Goal: Check status: Check status

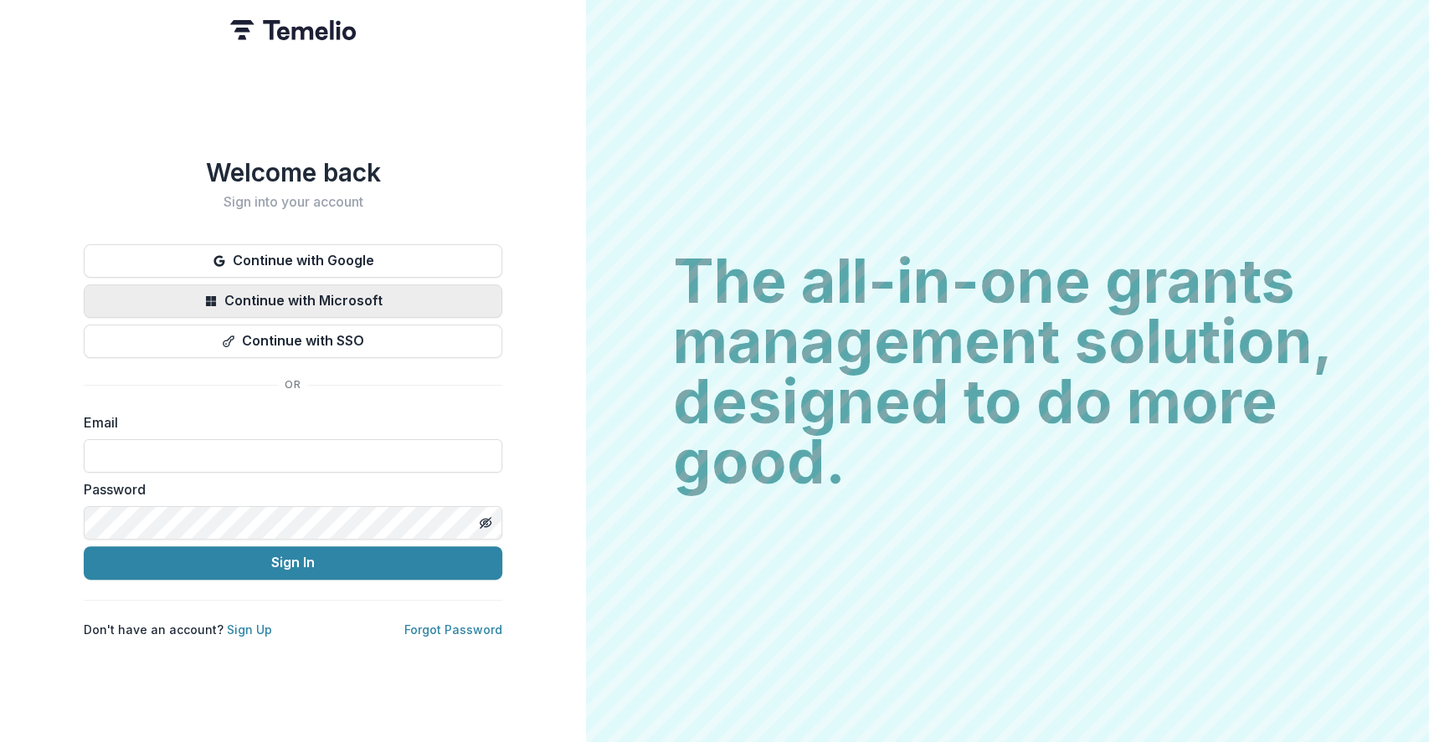
click at [439, 285] on button "Continue with Microsoft" at bounding box center [293, 301] width 418 height 33
click at [254, 457] on input at bounding box center [293, 455] width 418 height 33
type input "**********"
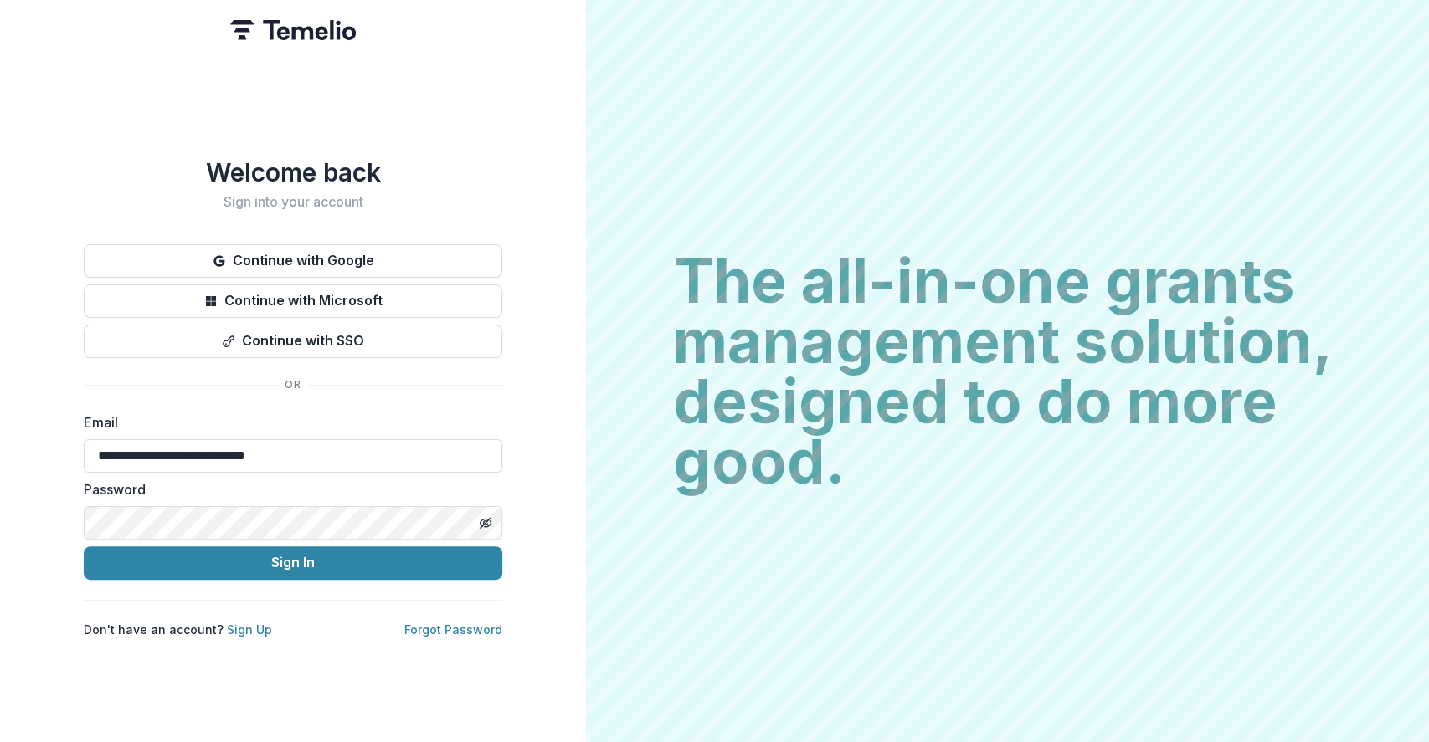
click at [84, 547] on button "Sign In" at bounding box center [293, 563] width 418 height 33
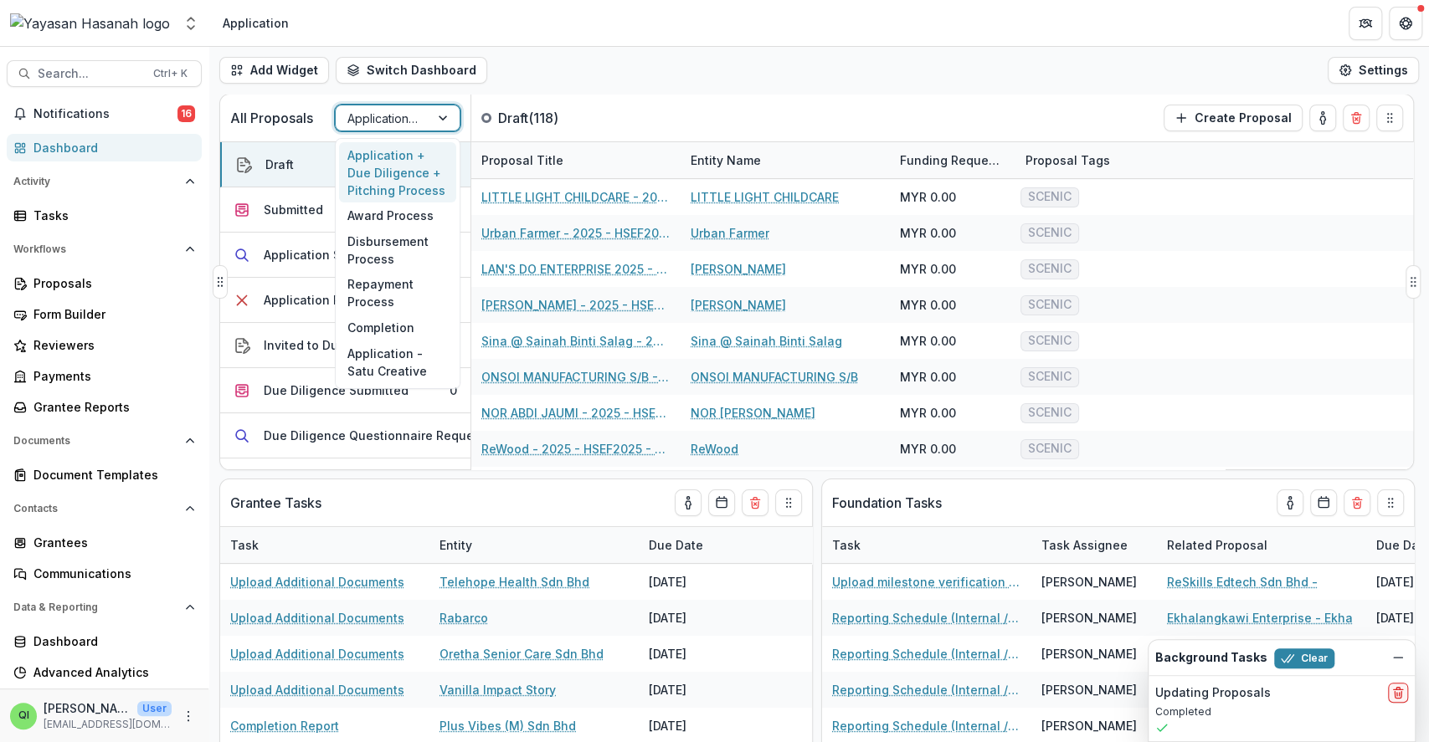
click at [379, 112] on div at bounding box center [382, 118] width 70 height 21
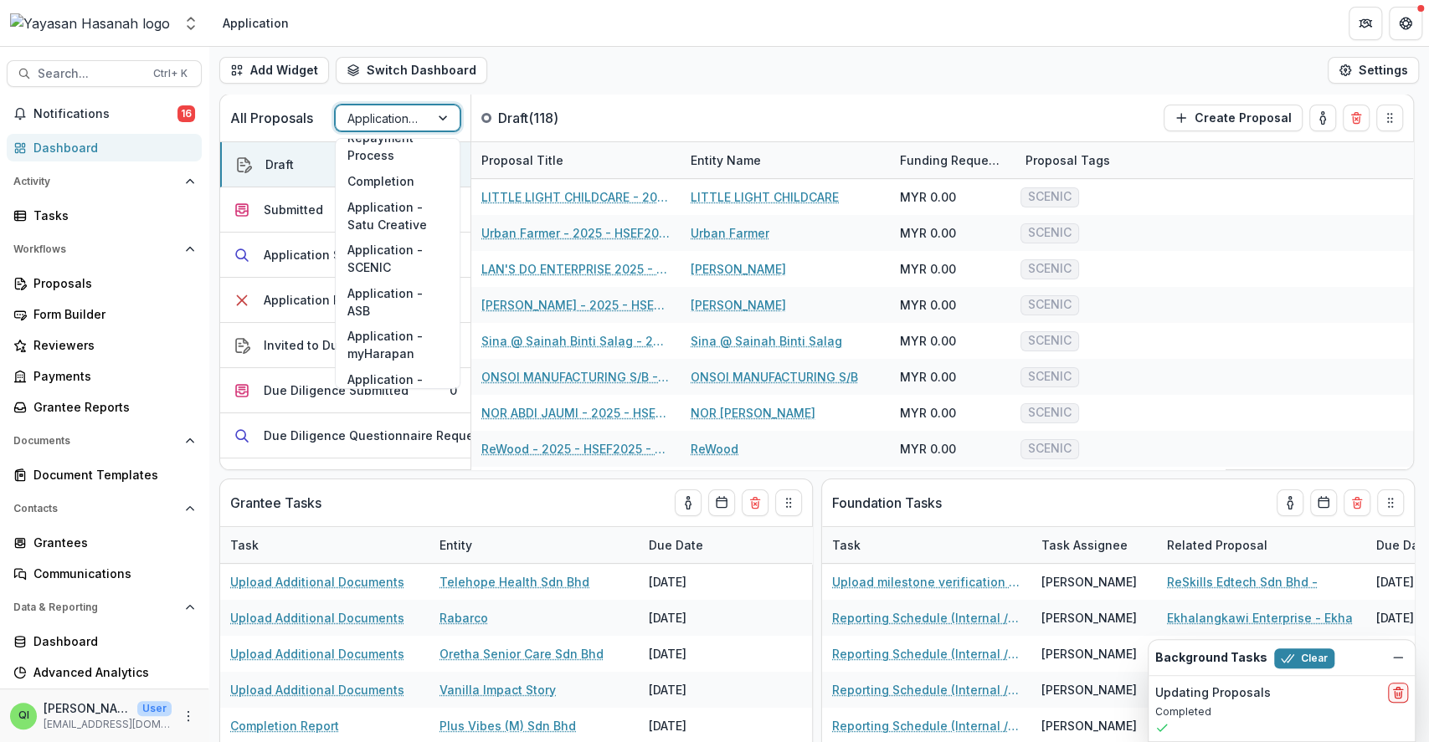
scroll to position [149, 0]
click at [401, 206] on div "Application - Satu Creative" at bounding box center [397, 214] width 117 height 44
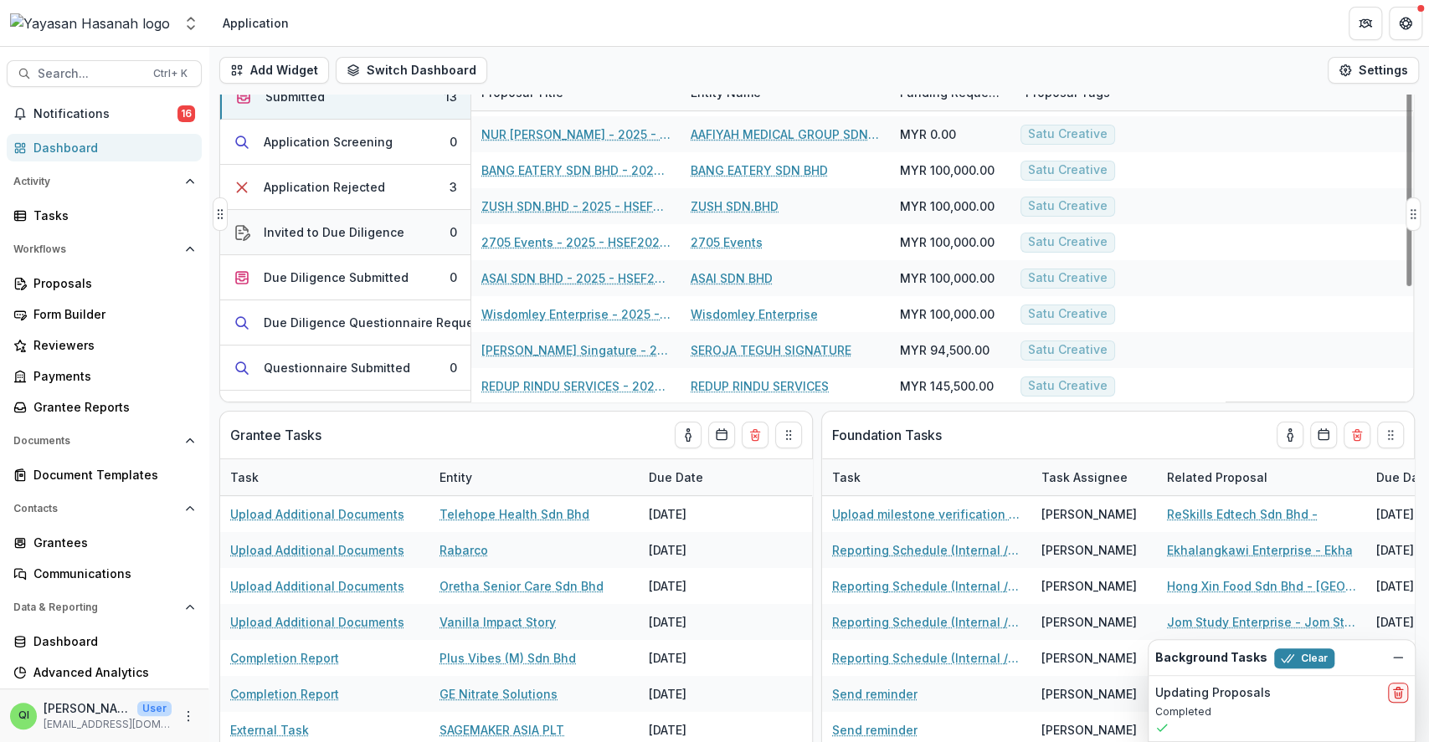
scroll to position [0, 0]
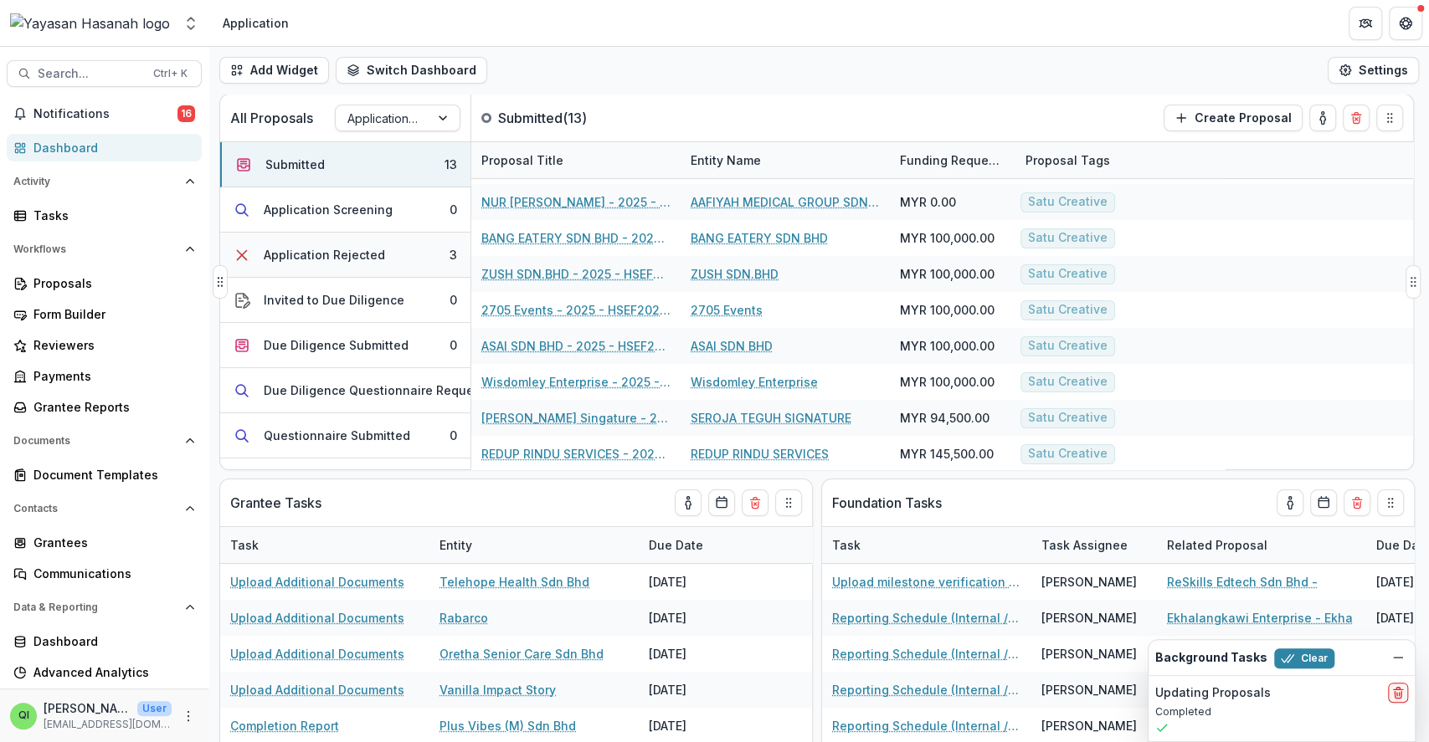
click at [409, 261] on button "Application Rejected 3" at bounding box center [345, 255] width 250 height 45
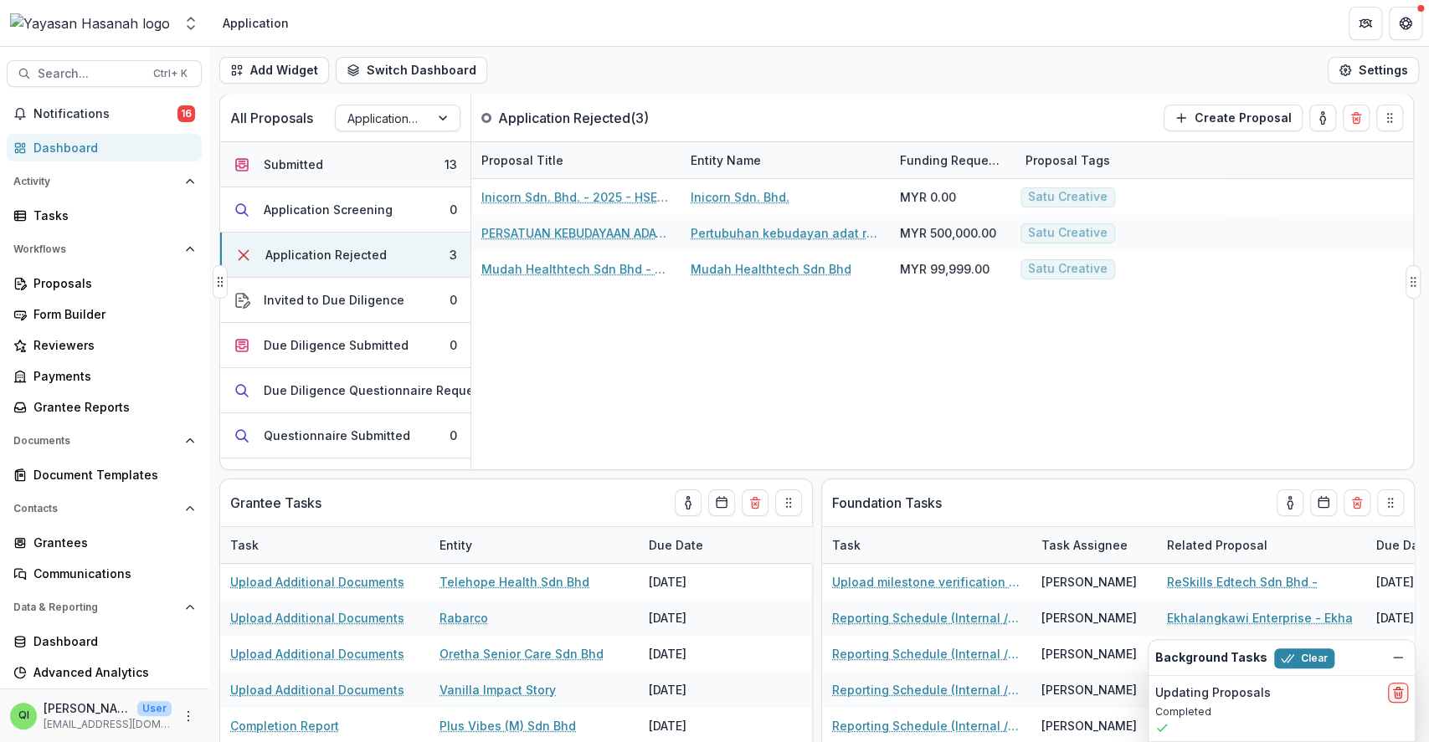
click at [398, 166] on button "Submitted 13" at bounding box center [345, 164] width 250 height 45
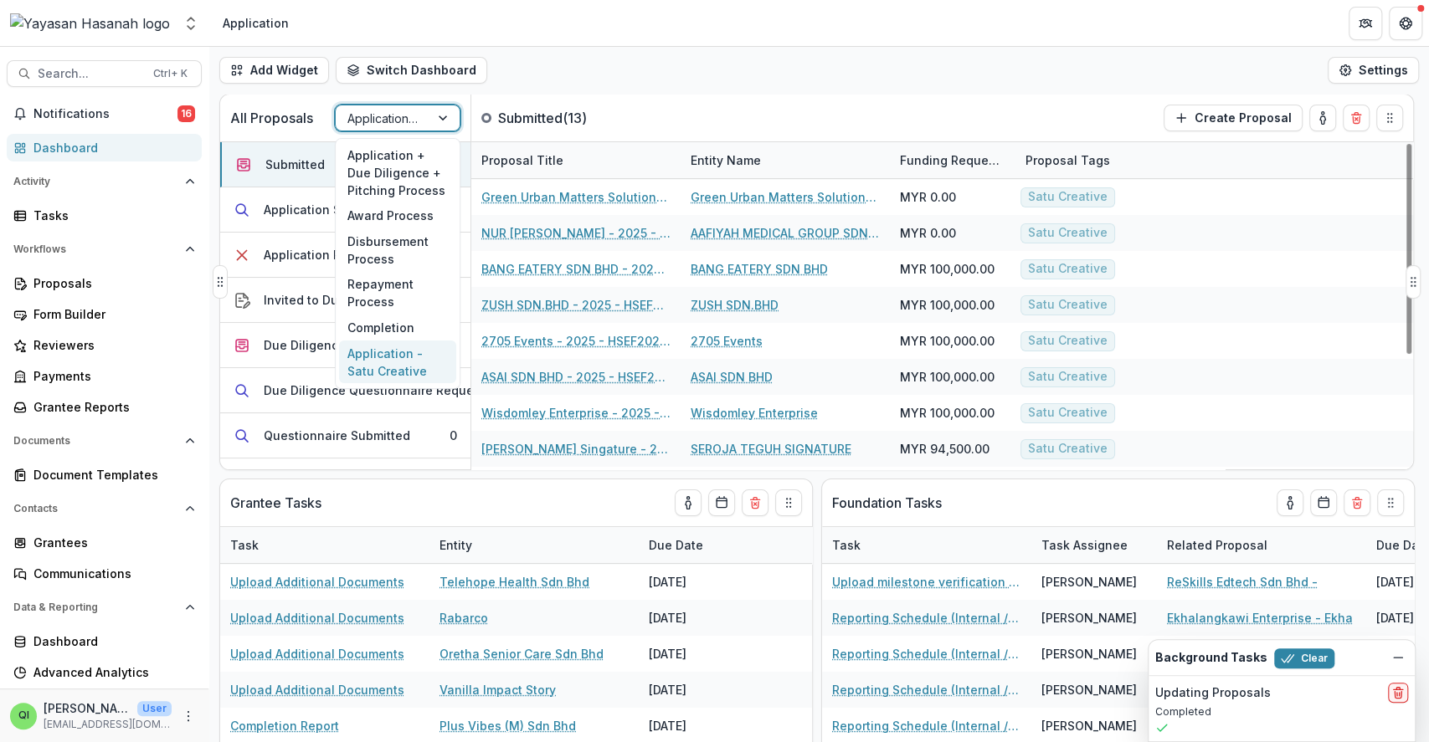
click at [436, 112] on div at bounding box center [444, 117] width 30 height 25
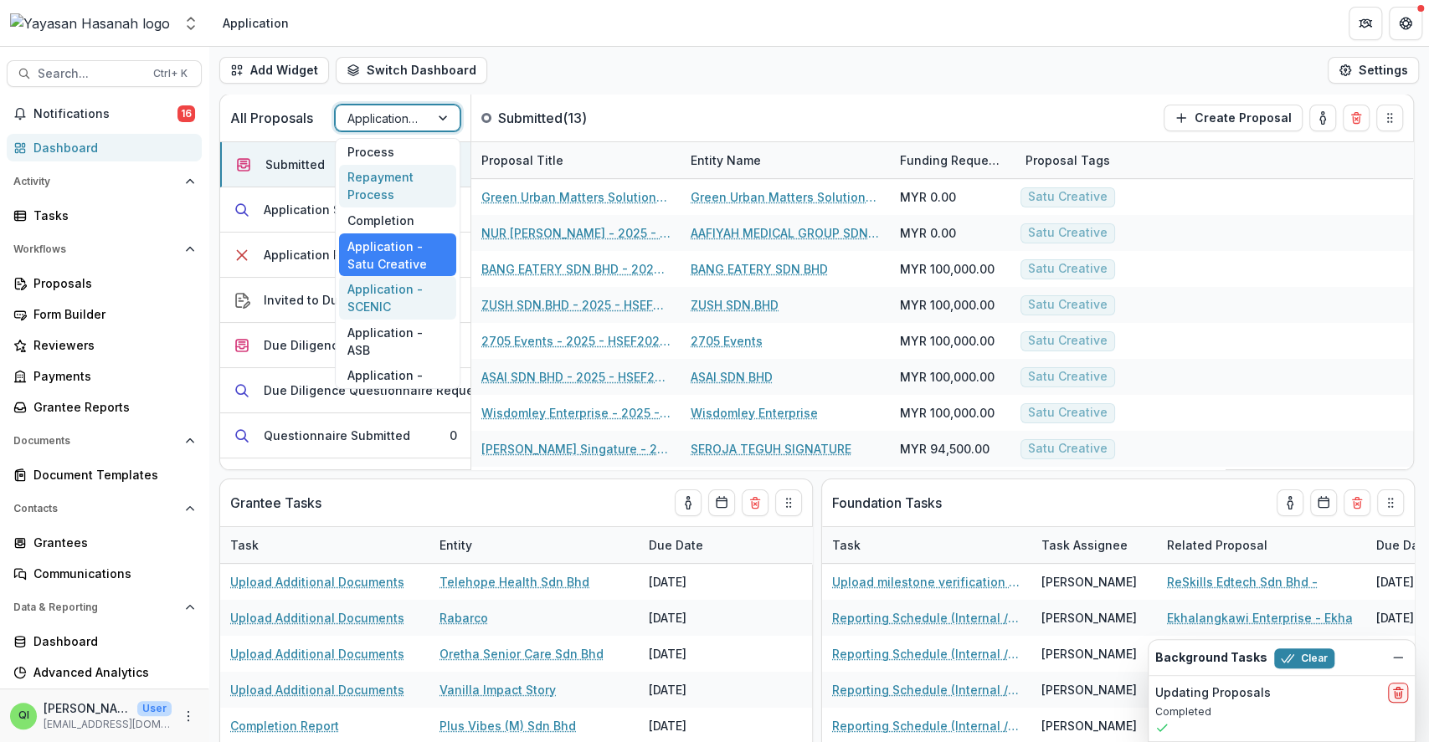
scroll to position [107, 0]
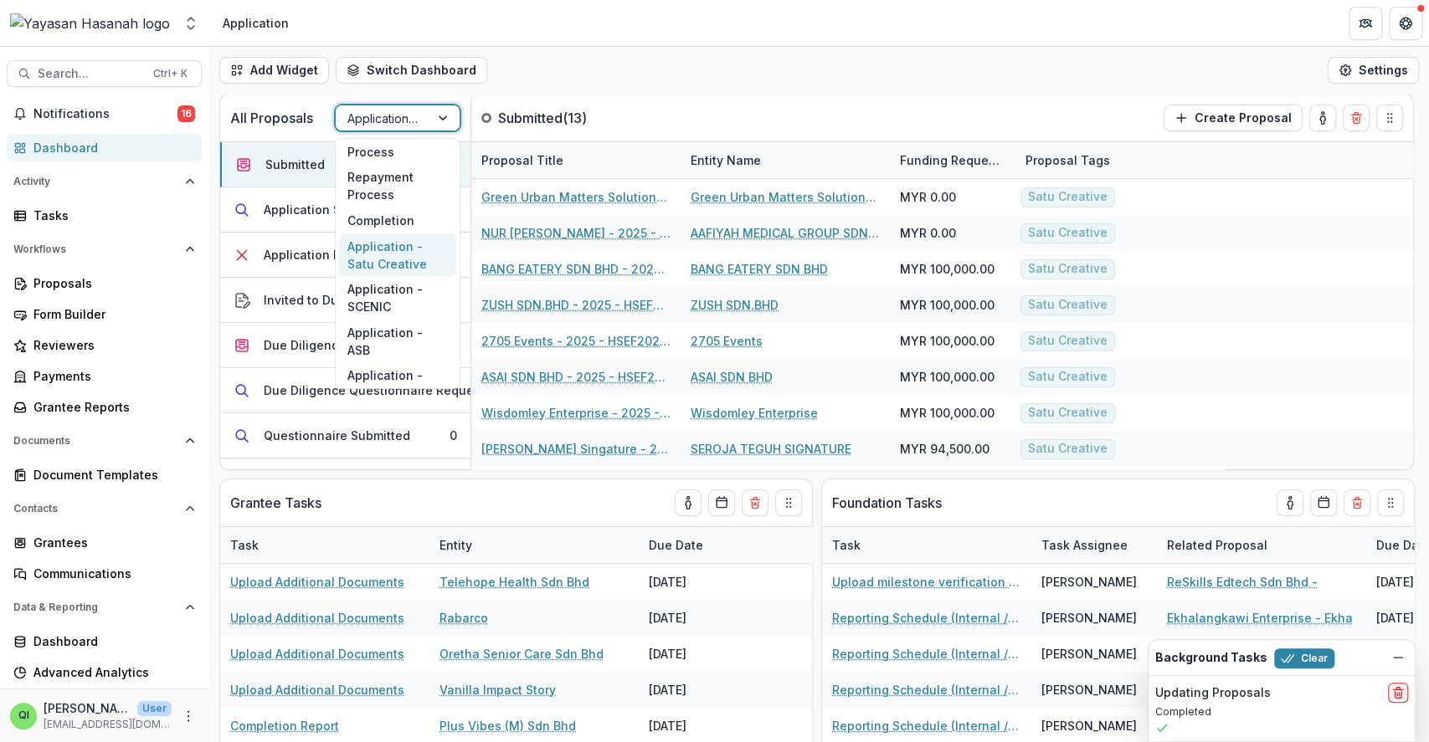
click at [409, 262] on div "Application - Satu Creative" at bounding box center [397, 256] width 117 height 44
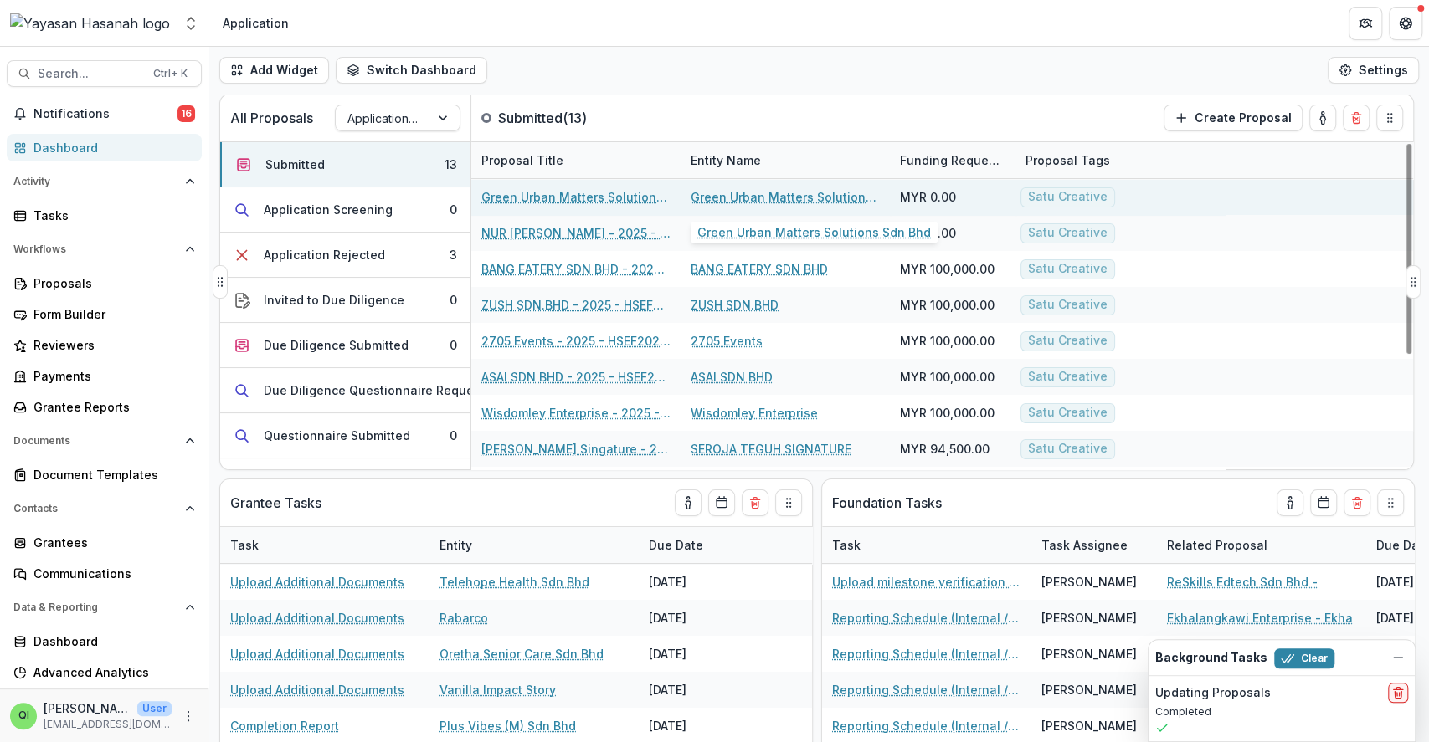
click at [716, 193] on link "Green Urban Matters Solutions Sdn Bhd" at bounding box center [784, 197] width 189 height 18
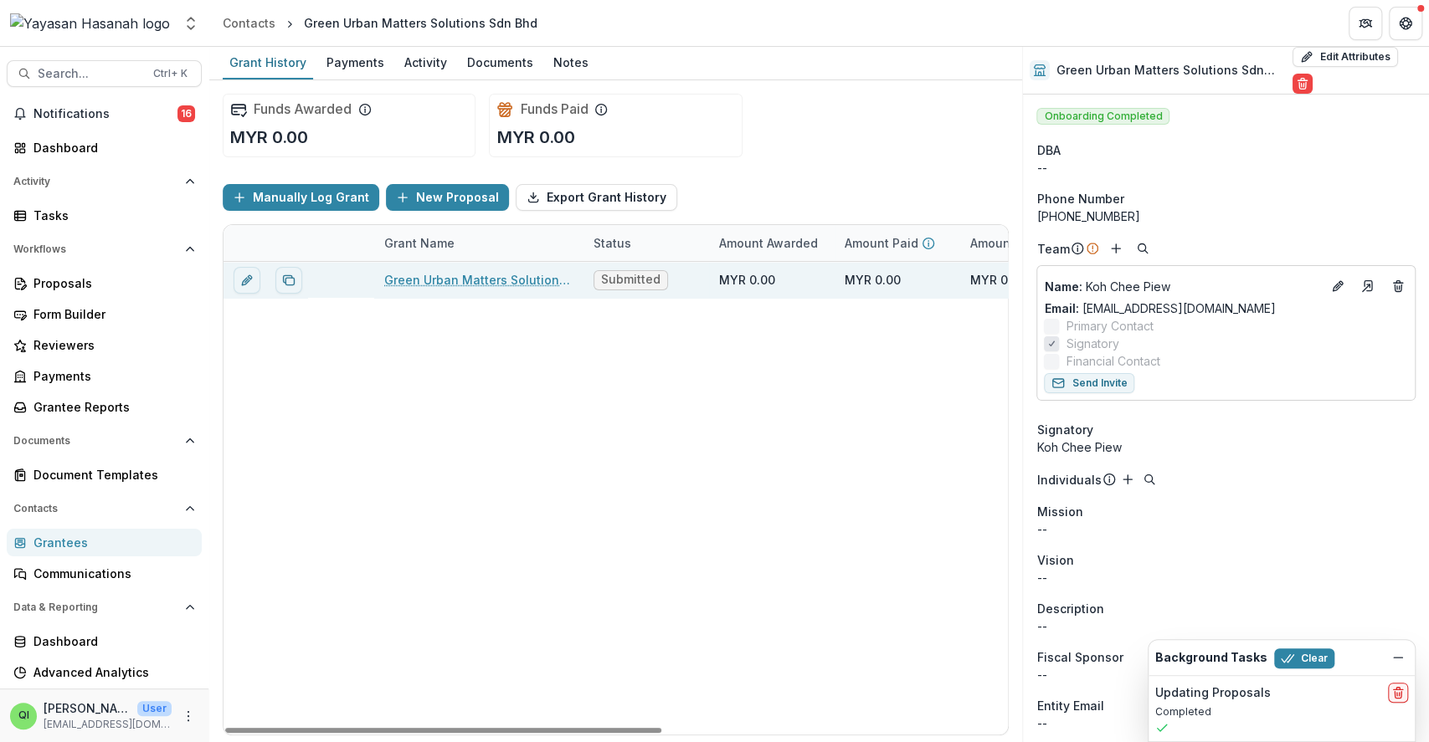
click at [542, 286] on link "Green Urban Matters Solutions Sdn Bhd - 2025 - HSEF2025 - Satu Creative" at bounding box center [478, 280] width 189 height 18
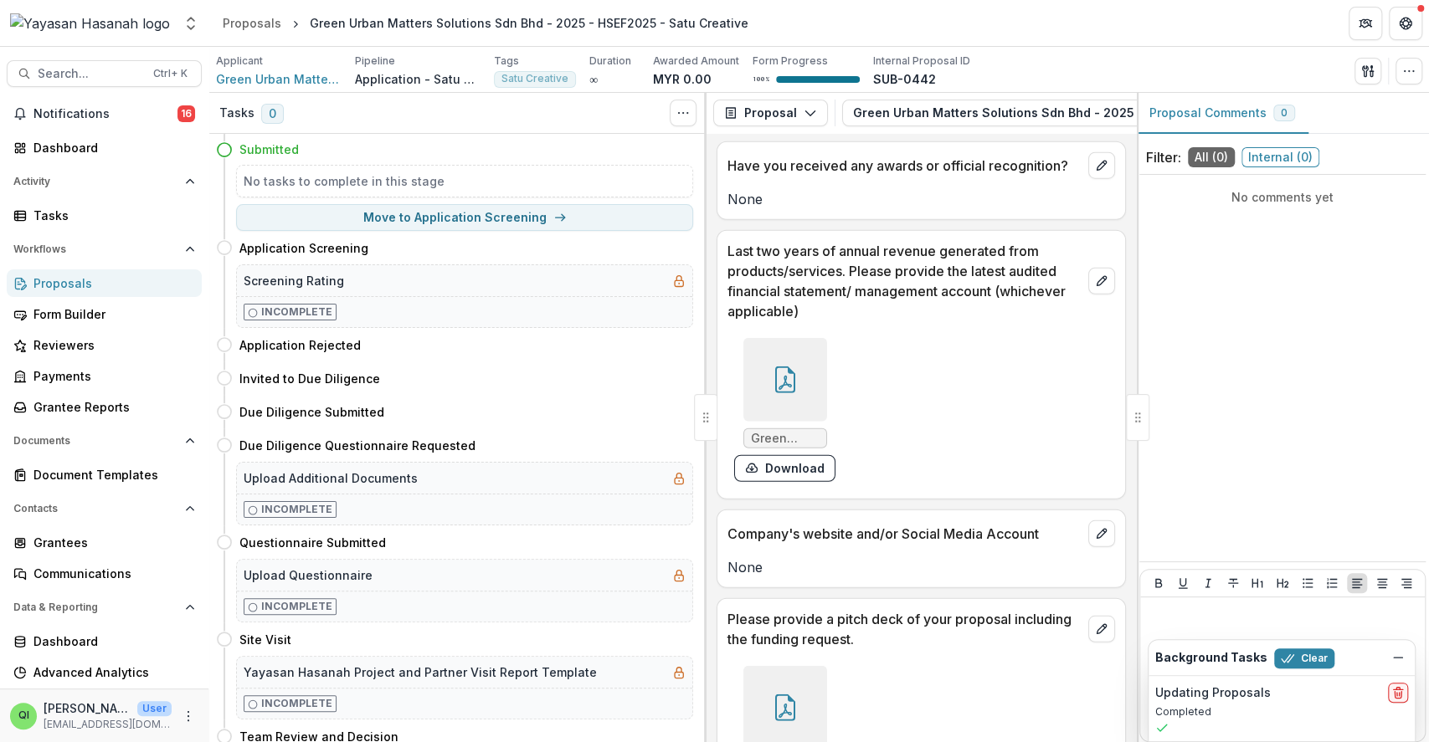
scroll to position [3044, 0]
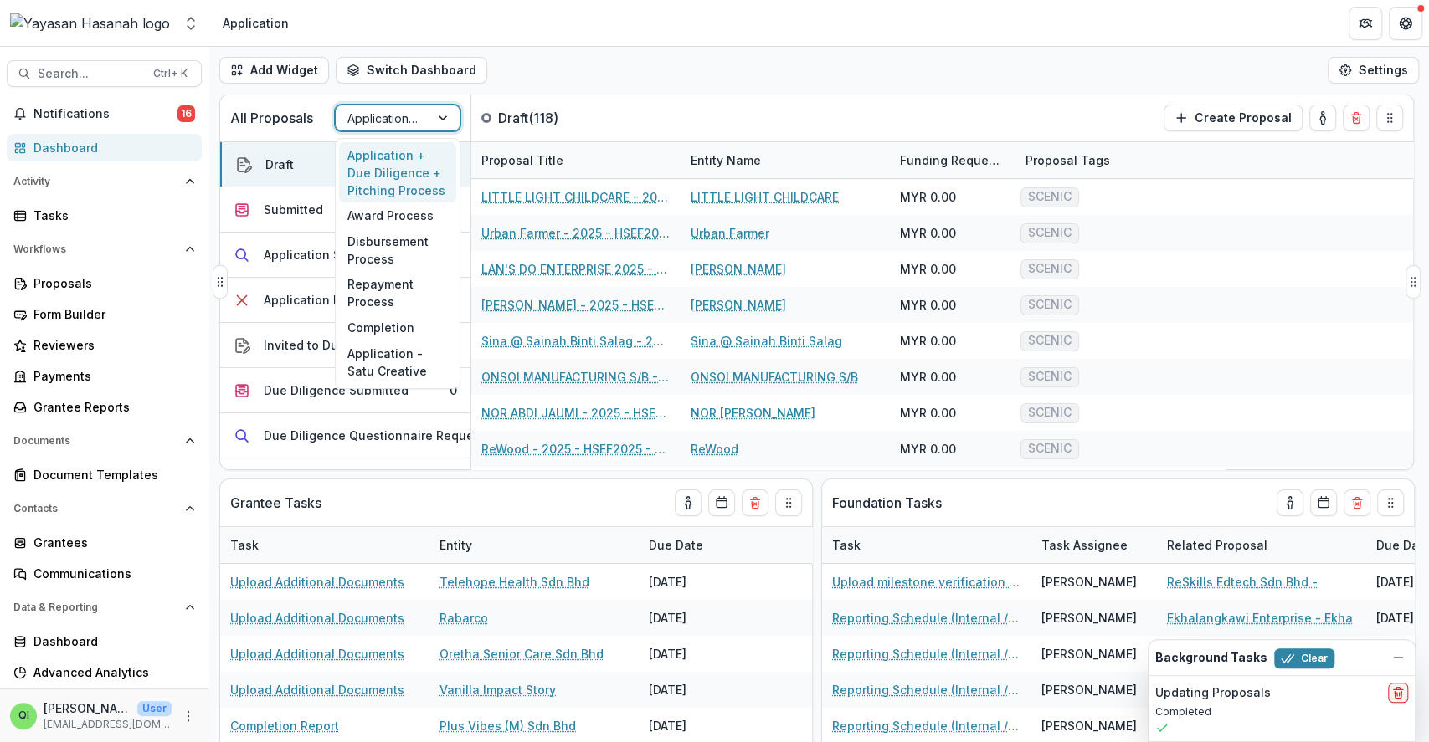
click at [408, 117] on div at bounding box center [382, 118] width 70 height 21
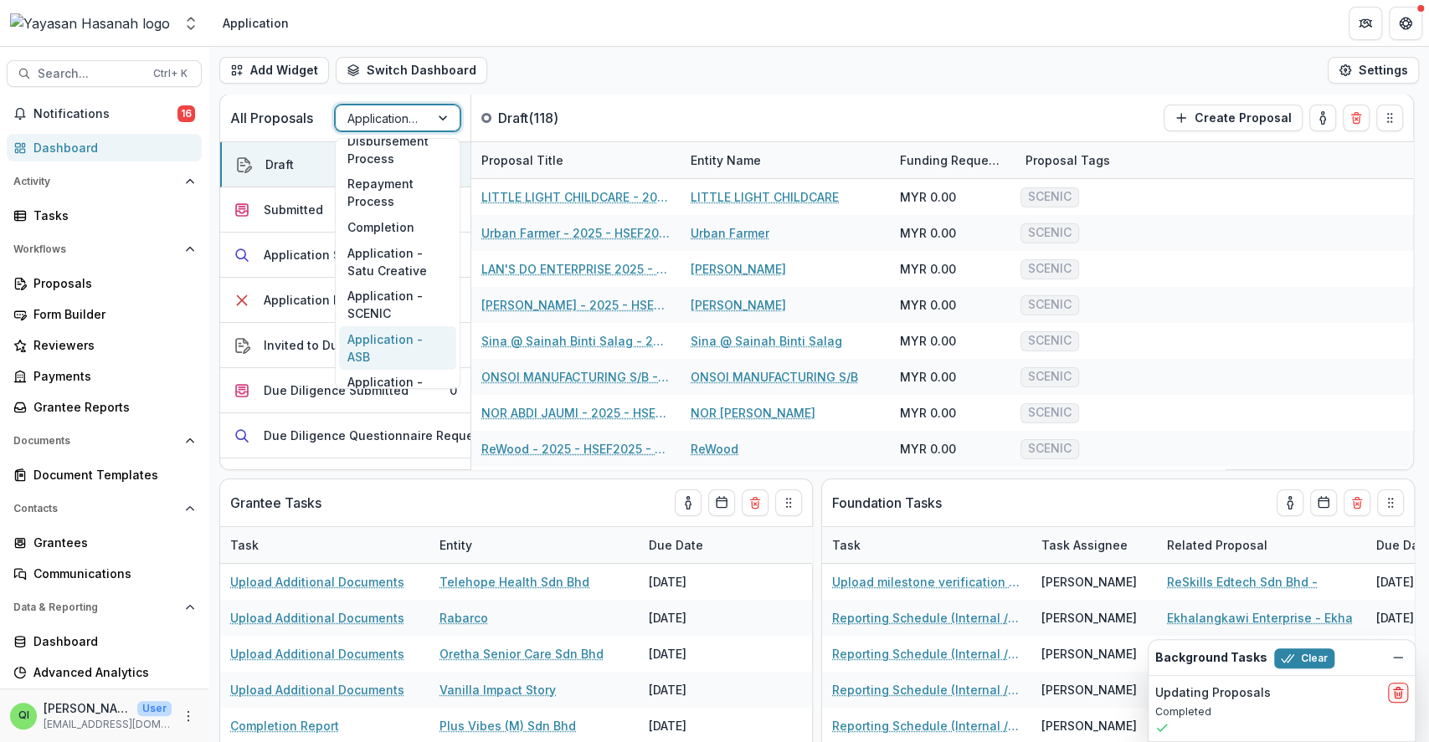
scroll to position [80, 0]
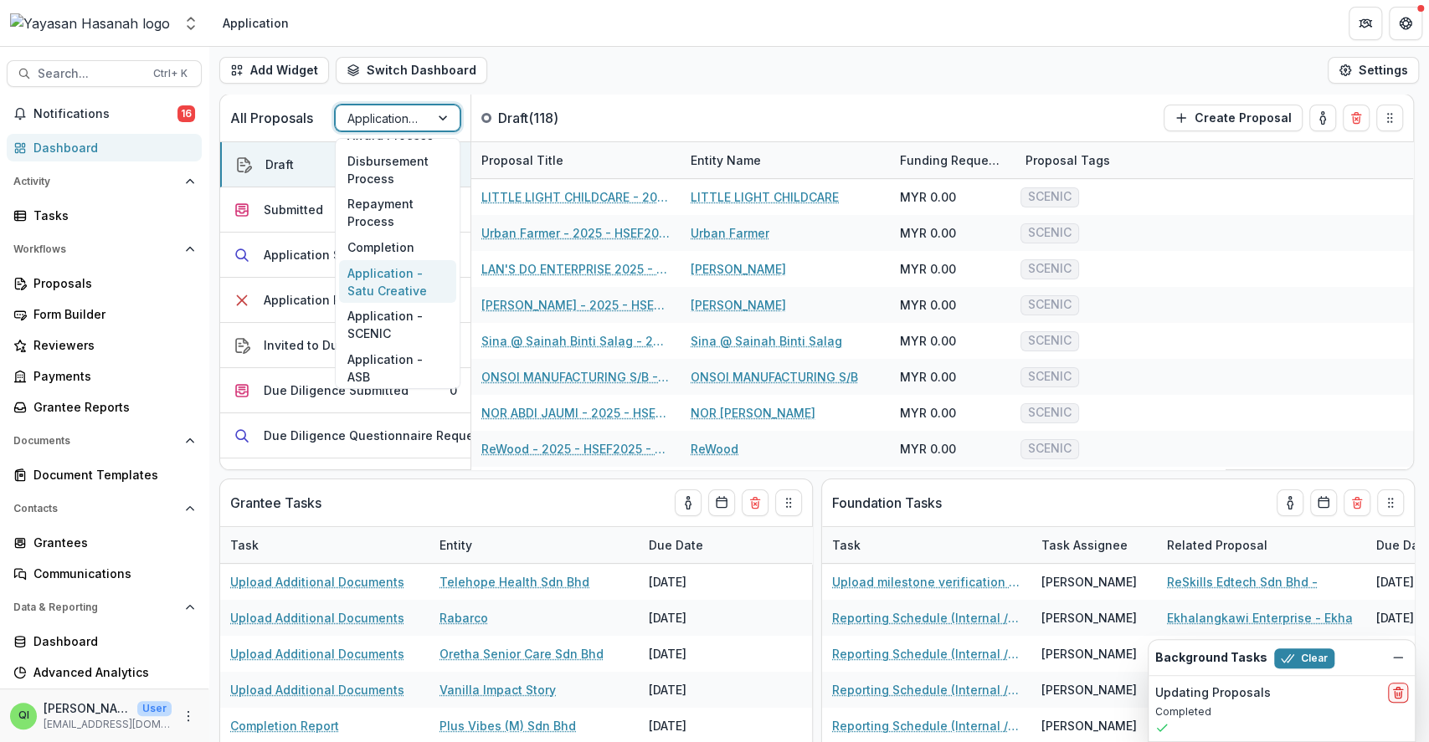
click at [421, 278] on div "Application - Satu Creative" at bounding box center [397, 282] width 117 height 44
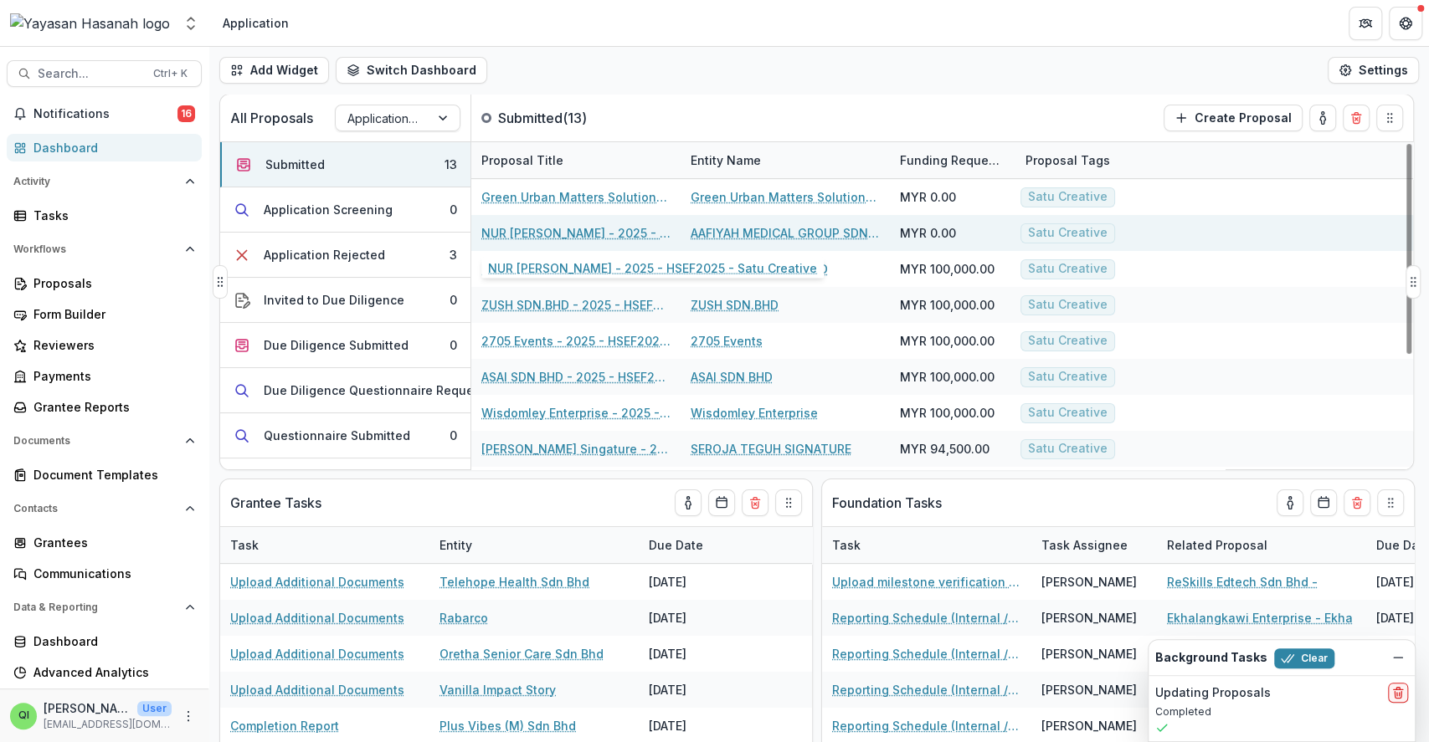
click at [609, 242] on div "NUR [PERSON_NAME] - 2025 - HSEF2025 - Satu Creative" at bounding box center [575, 233] width 189 height 36
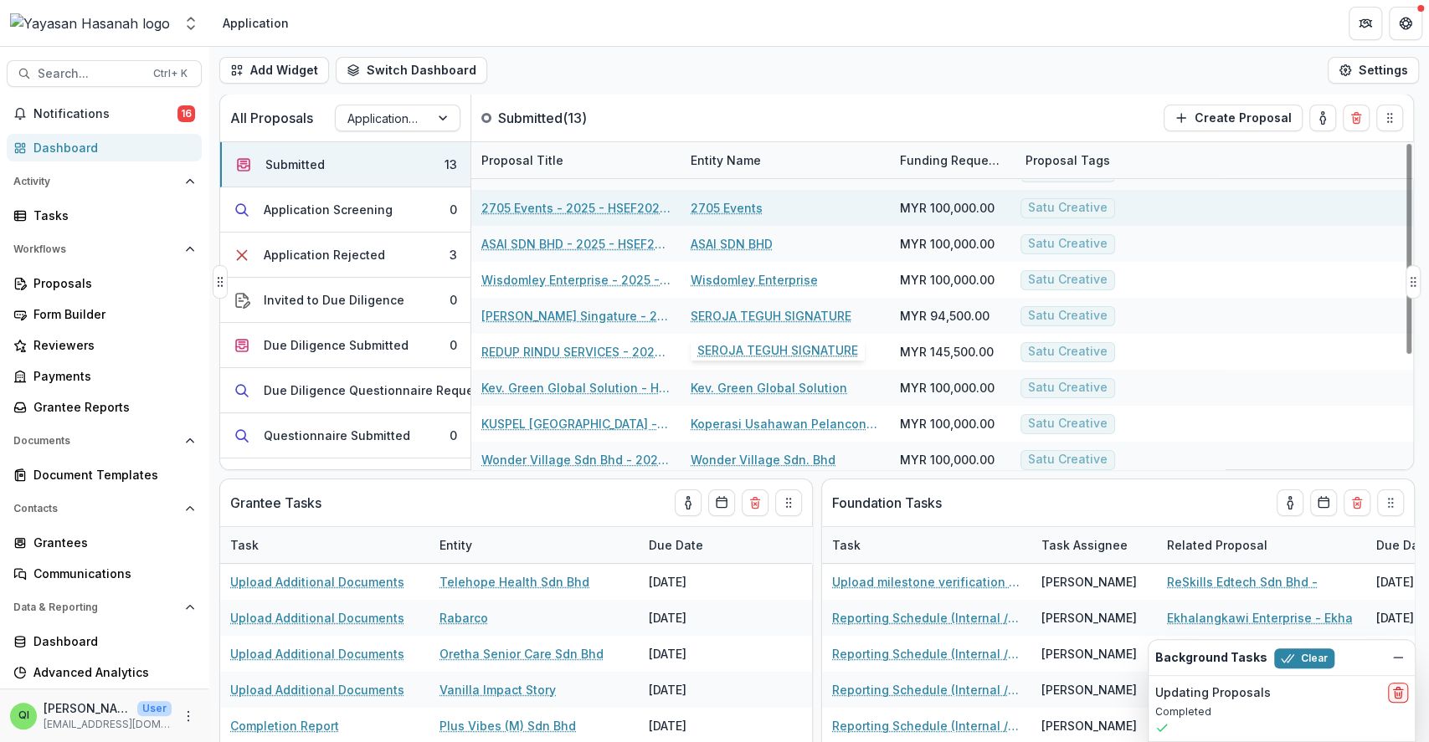
scroll to position [177, 0]
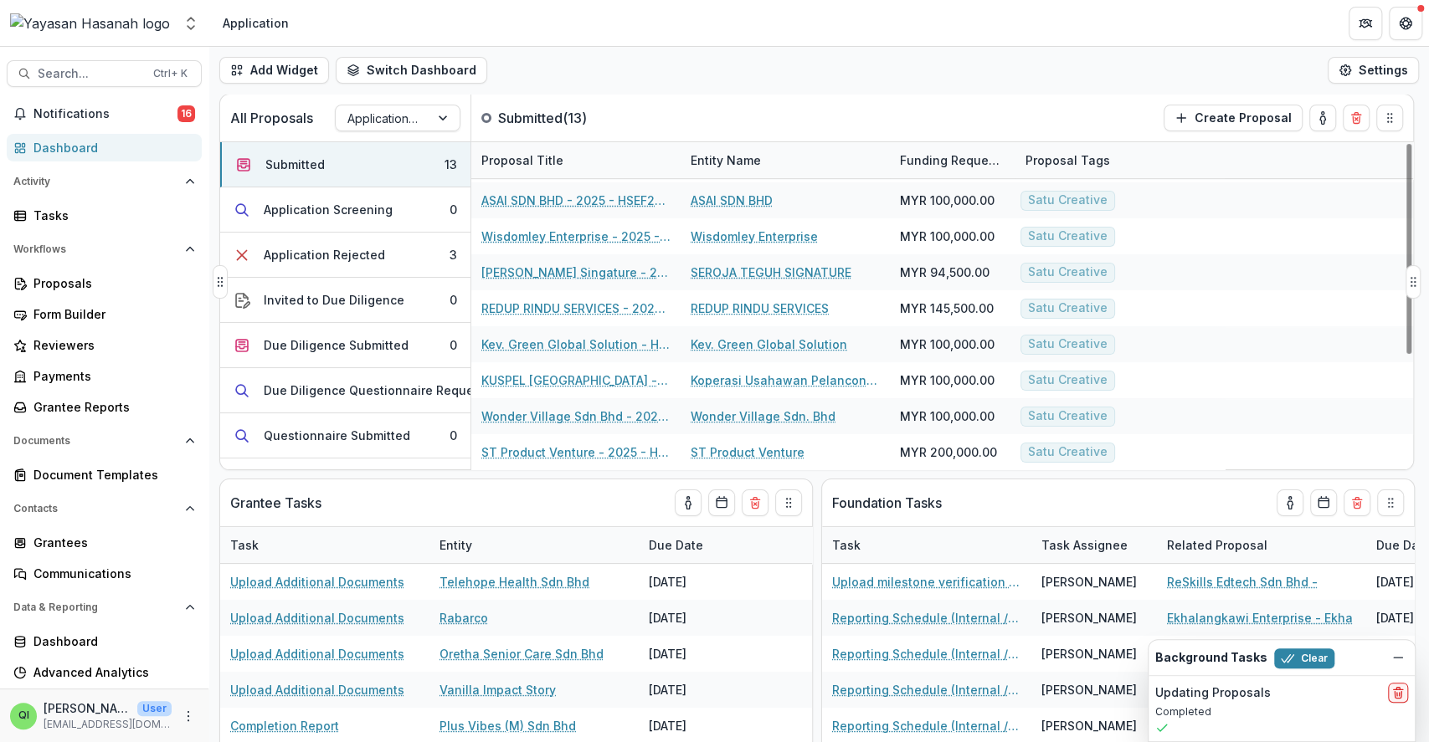
click at [868, 104] on div "All Proposals Application - Satu Creative Submitted ( 13 ) Create Proposal" at bounding box center [781, 118] width 1122 height 47
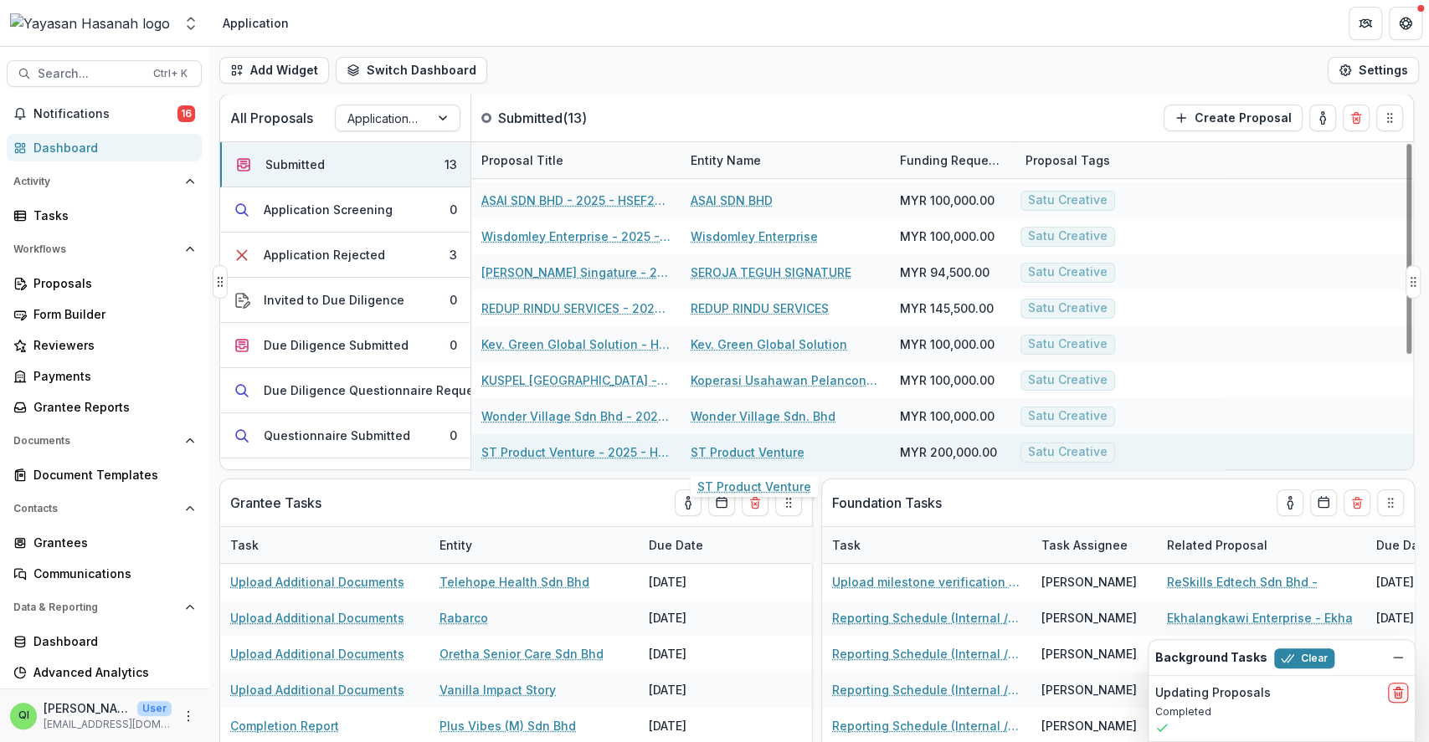
click at [755, 444] on link "ST Product Venture" at bounding box center [747, 453] width 114 height 18
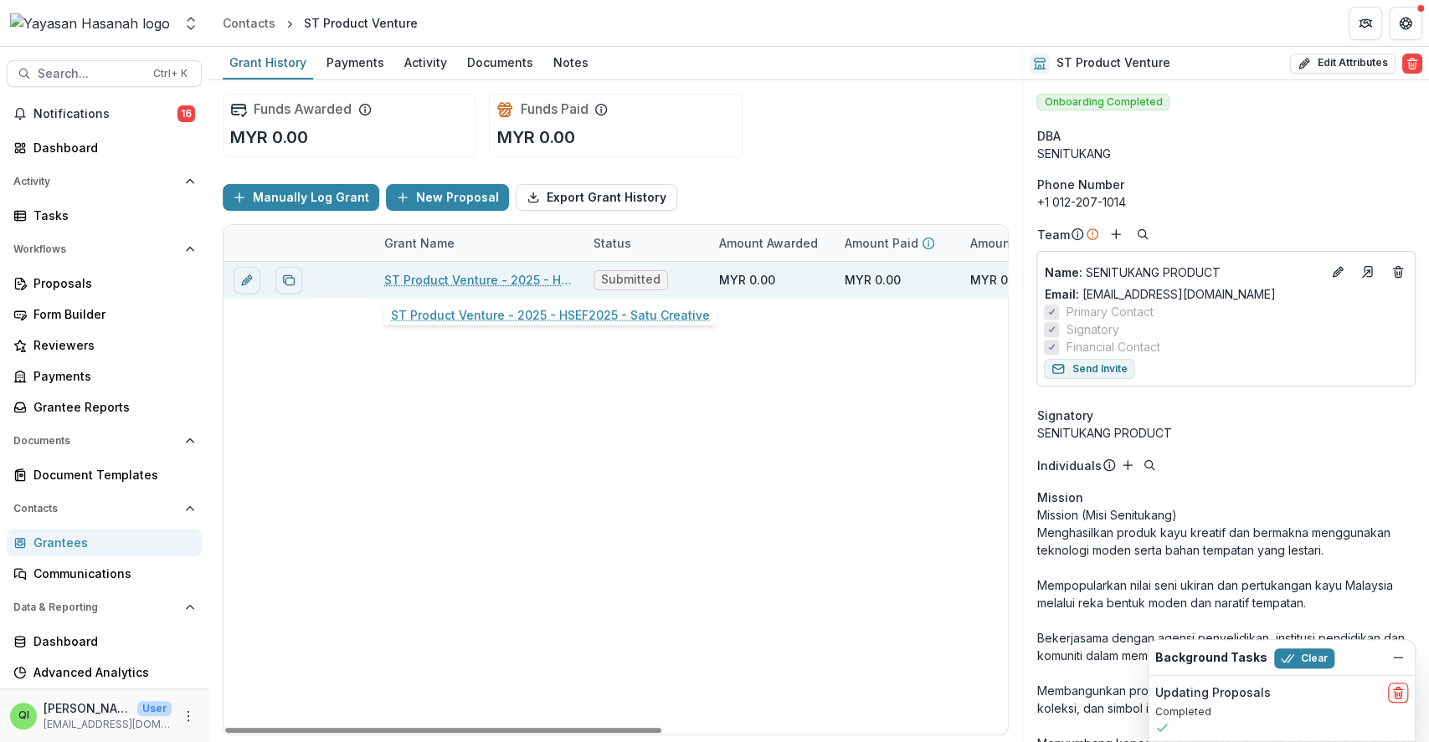
click at [472, 280] on link "ST Product Venture - 2025 - HSEF2025 - Satu Creative" at bounding box center [478, 280] width 189 height 18
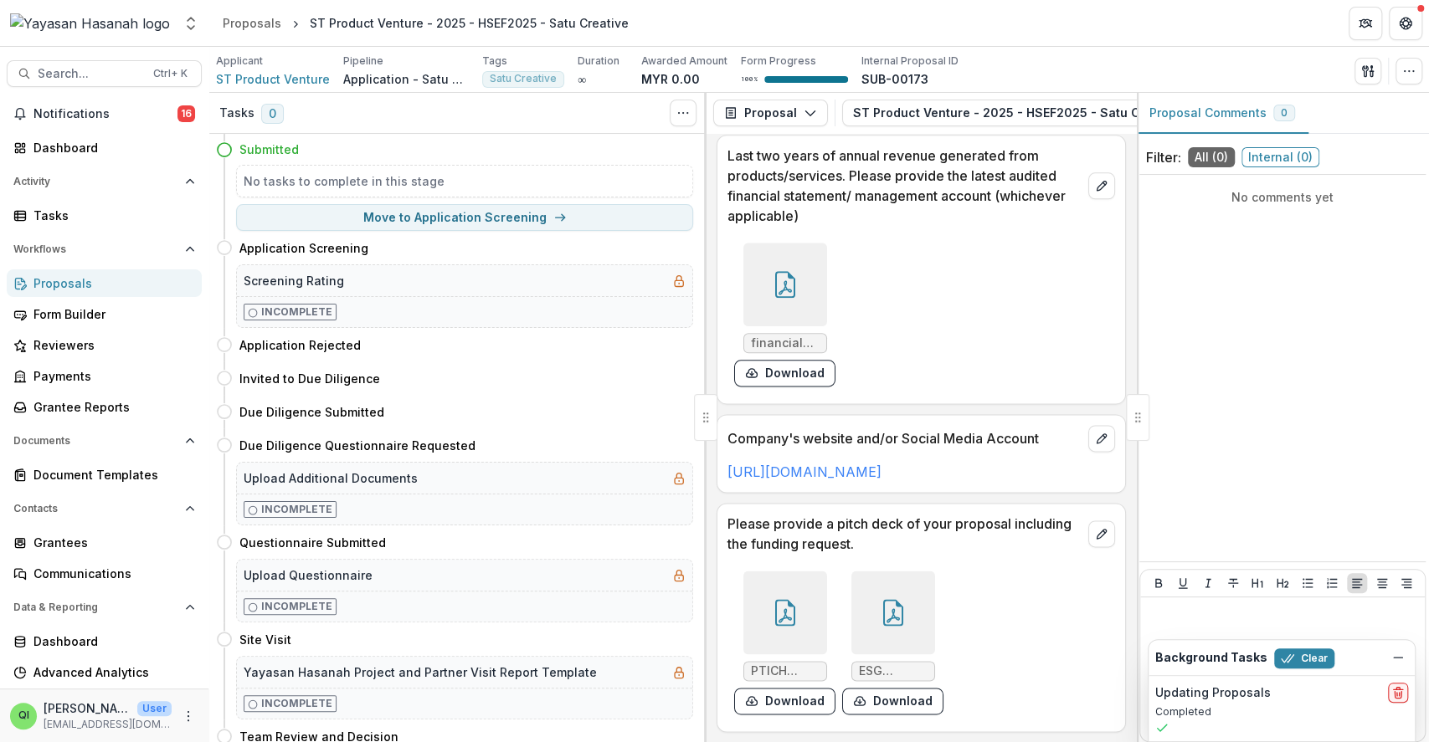
scroll to position [5716, 0]
click at [820, 601] on div at bounding box center [785, 613] width 84 height 84
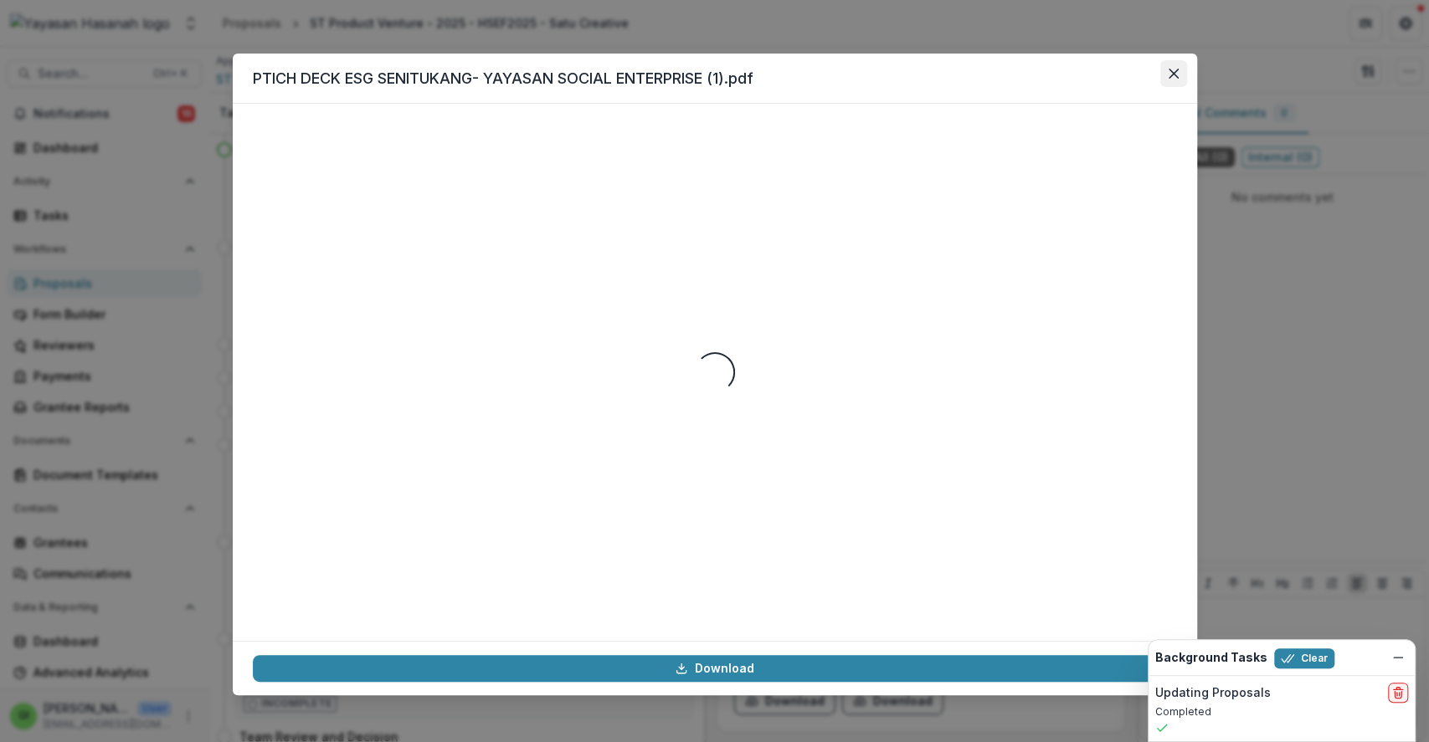
click at [1177, 66] on button "Close" at bounding box center [1173, 73] width 27 height 27
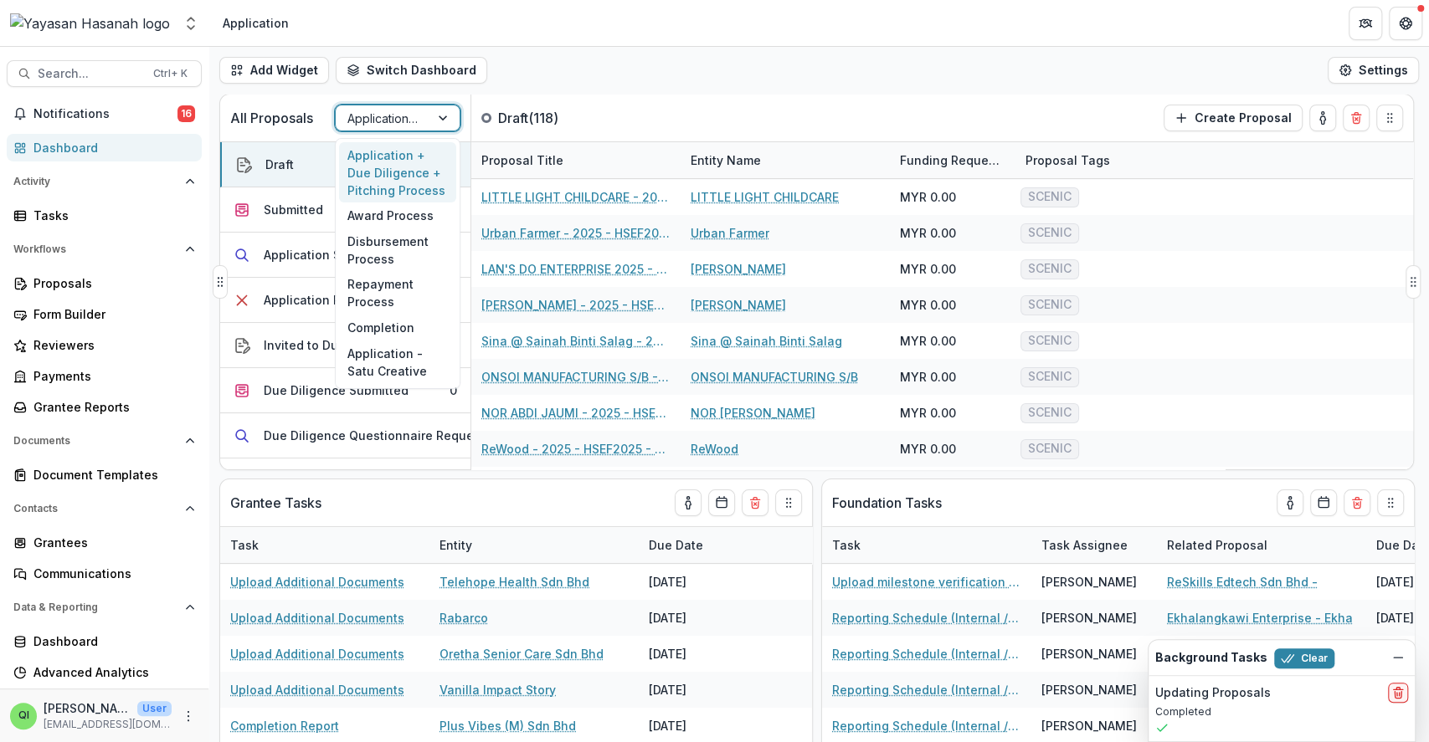
click at [359, 124] on div at bounding box center [382, 118] width 70 height 21
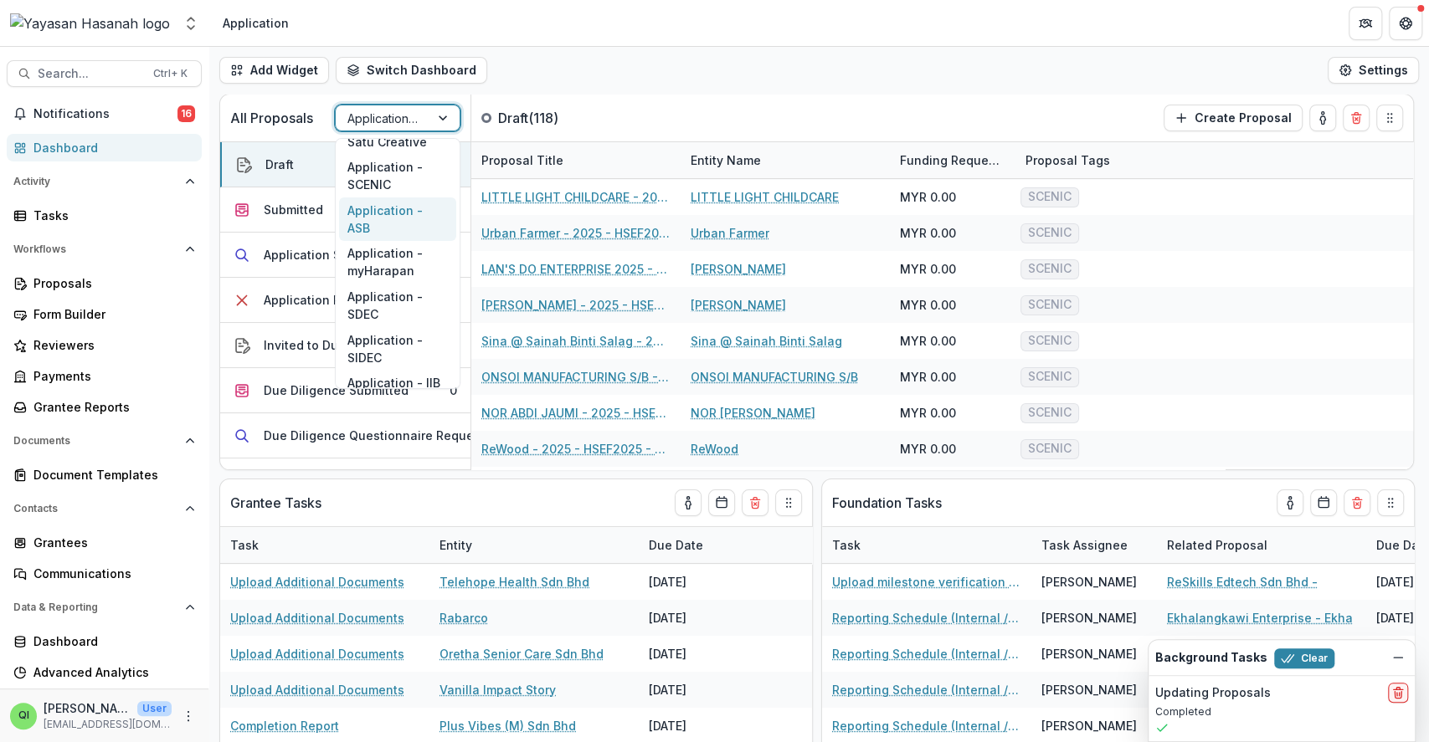
scroll to position [141, 0]
click at [421, 211] on div "Application - Satu Creative" at bounding box center [397, 222] width 117 height 44
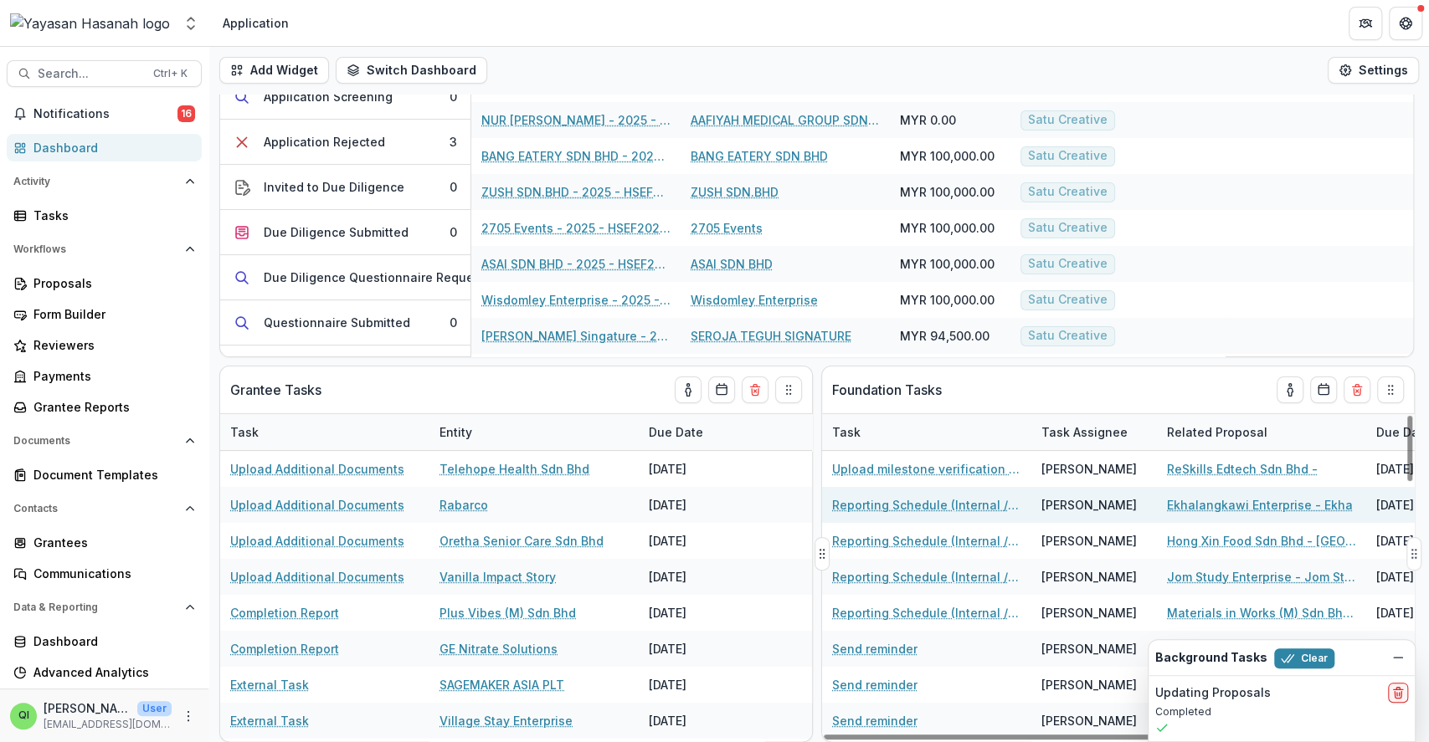
scroll to position [0, 0]
